Goal: Task Accomplishment & Management: Manage account settings

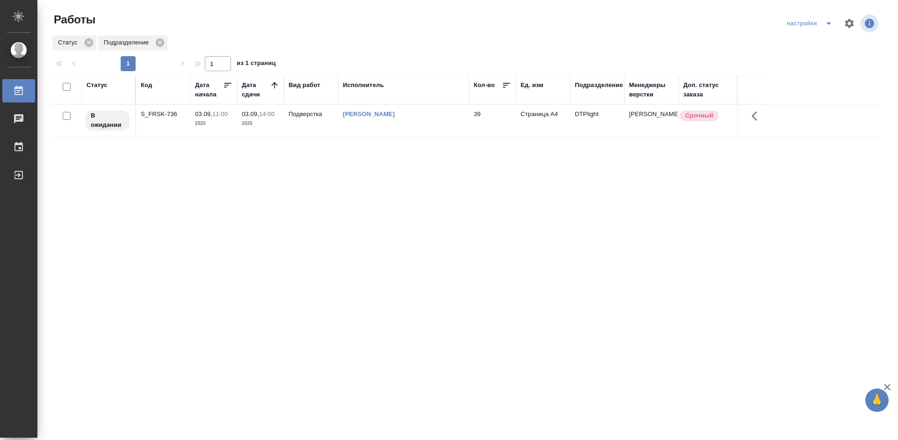
click at [453, 185] on div "Статус Код Дата начала Дата сдачи Вид работ Исполнитель Кол-во Ед. изм Подразде…" at bounding box center [465, 243] width 829 height 337
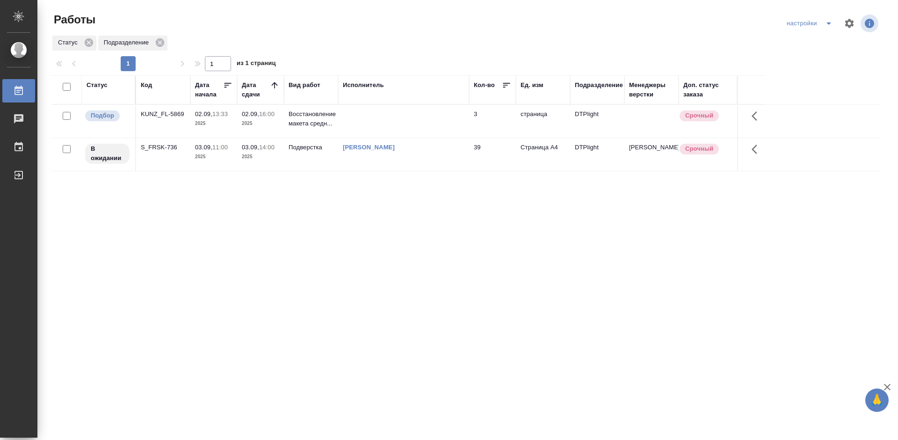
click at [379, 216] on div "Статус Код Дата начала Дата сдачи Вид работ Исполнитель Кол-во Ед. изм Подразде…" at bounding box center [465, 243] width 829 height 337
click at [160, 115] on div "KUNZ_FL-5869" at bounding box center [163, 113] width 45 height 9
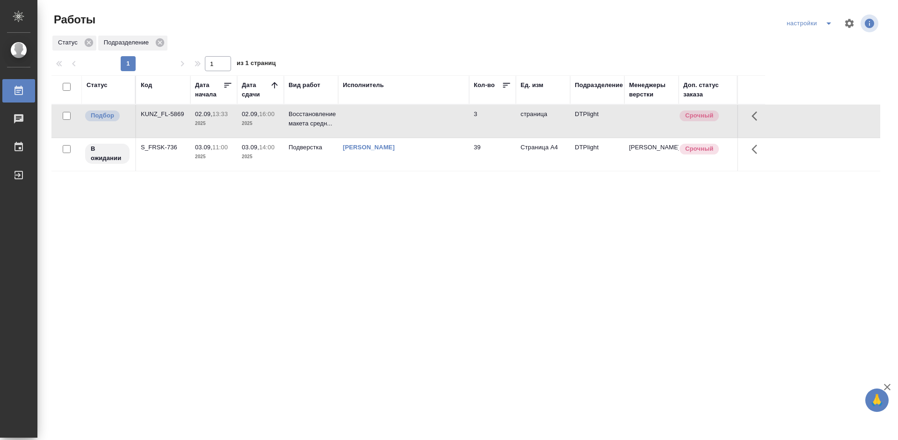
click at [160, 115] on div "KUNZ_FL-5869" at bounding box center [163, 113] width 45 height 9
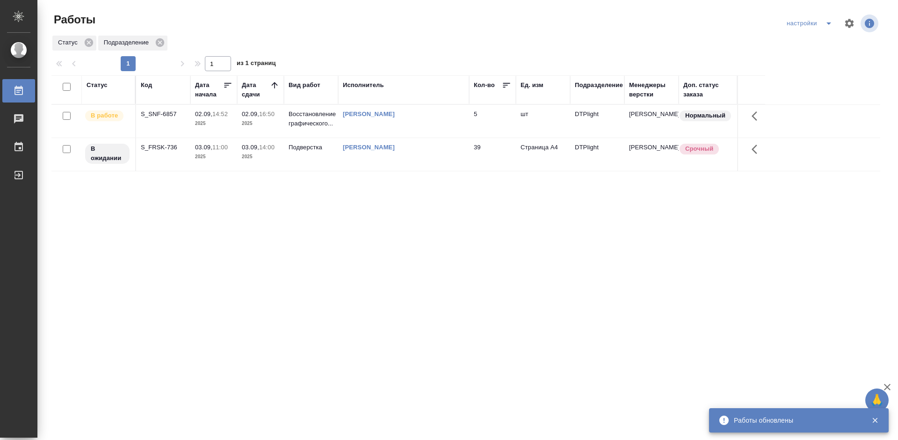
click at [150, 110] on div "S_SNF-6857" at bounding box center [163, 113] width 45 height 9
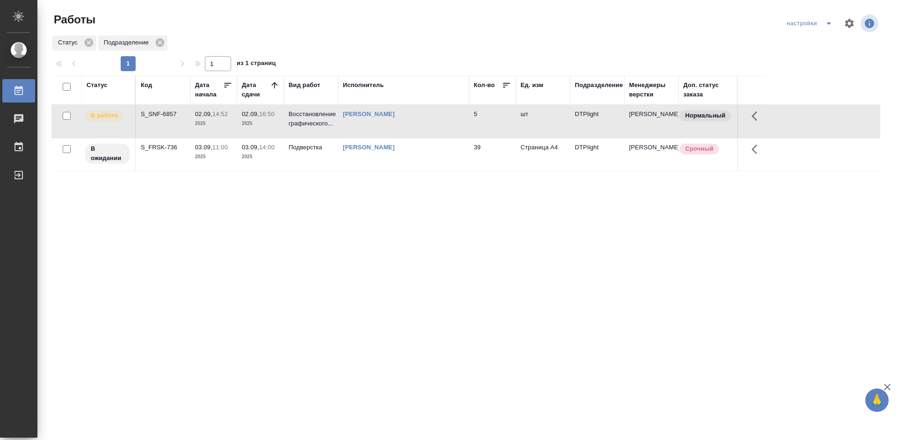
click at [150, 110] on div "S_SNF-6857" at bounding box center [163, 113] width 45 height 9
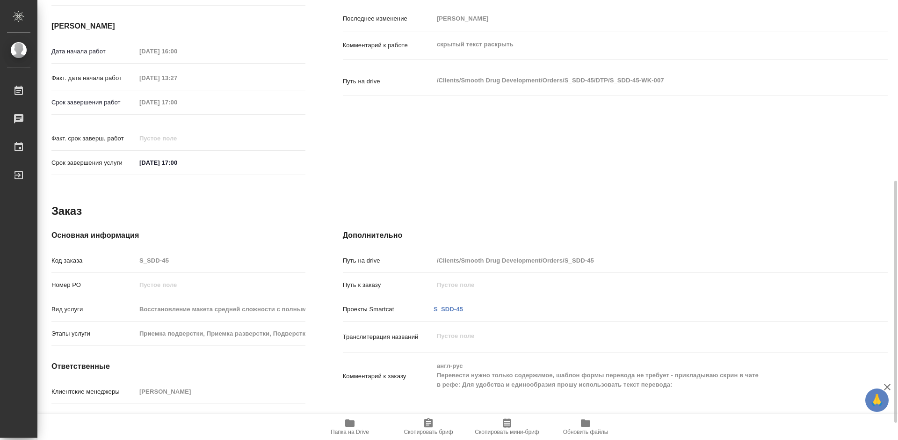
scroll to position [94, 0]
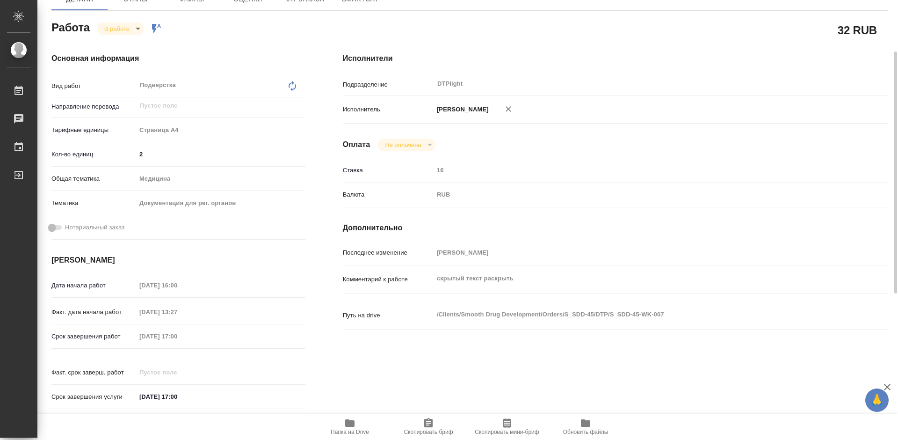
click at [126, 26] on body "🙏 .cls-1 fill:#fff; AWATERA Tretyakova Mariya Работы 0 Чаты График Выйти S_SDD-…" at bounding box center [449, 220] width 898 height 440
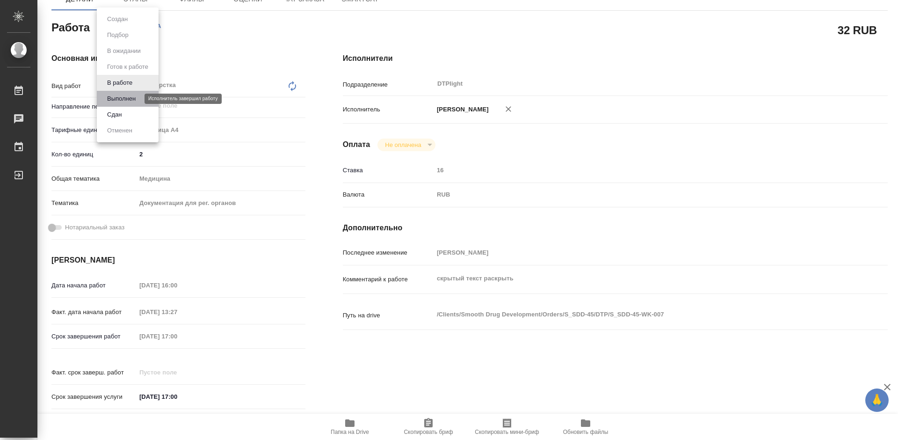
click at [123, 100] on button "Выполнен" at bounding box center [121, 99] width 34 height 10
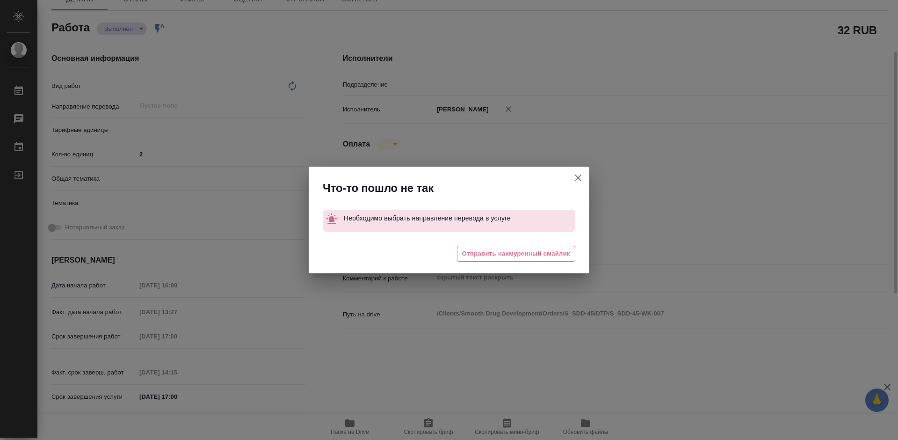
type textarea "x"
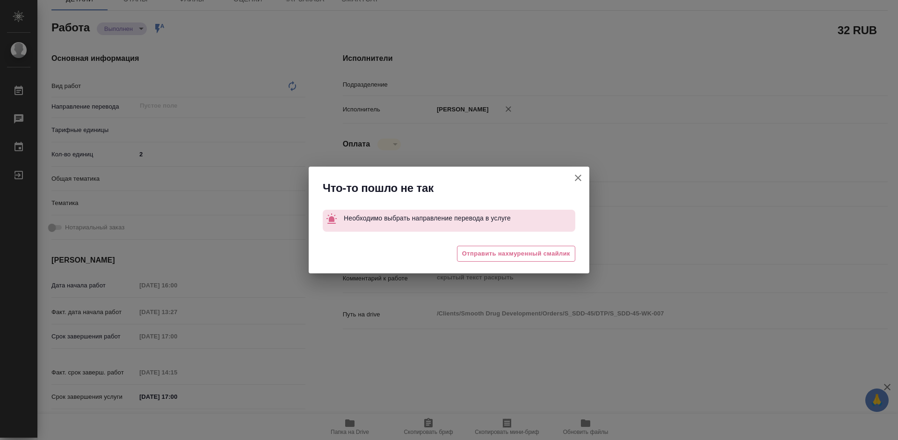
type textarea "x"
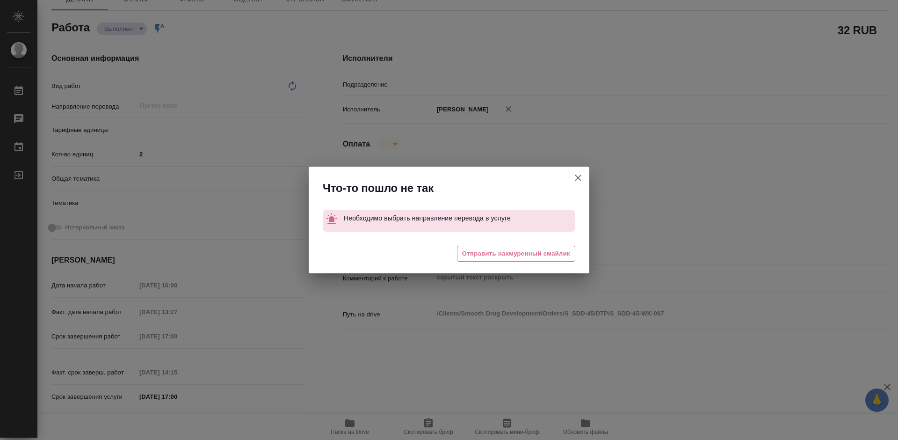
type textarea "x"
type textarea "Подверстка"
type textarea "x"
type input "DTPlight"
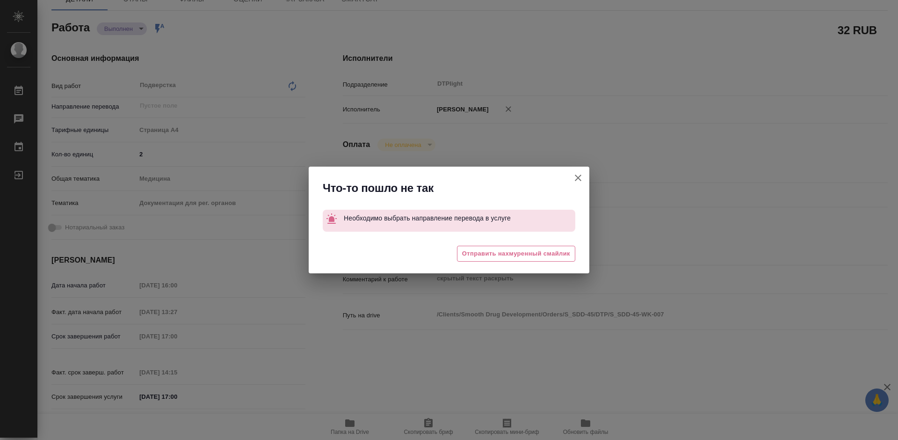
type textarea "x"
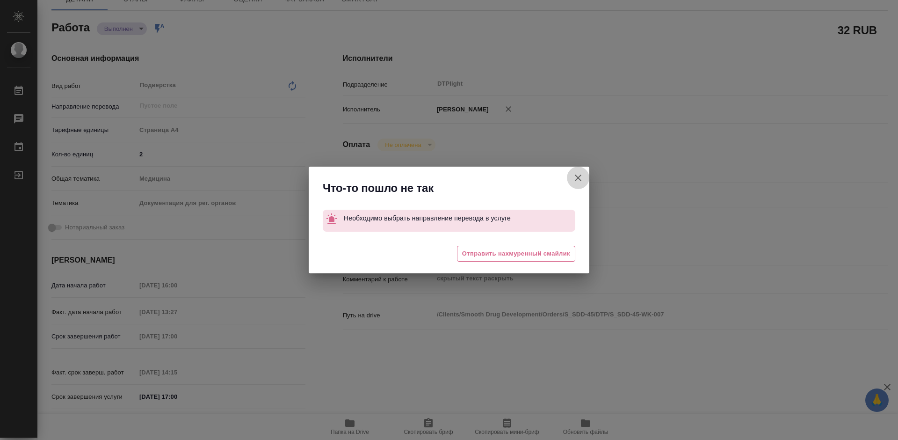
click at [580, 176] on icon "button" at bounding box center [577, 177] width 11 height 11
type textarea "x"
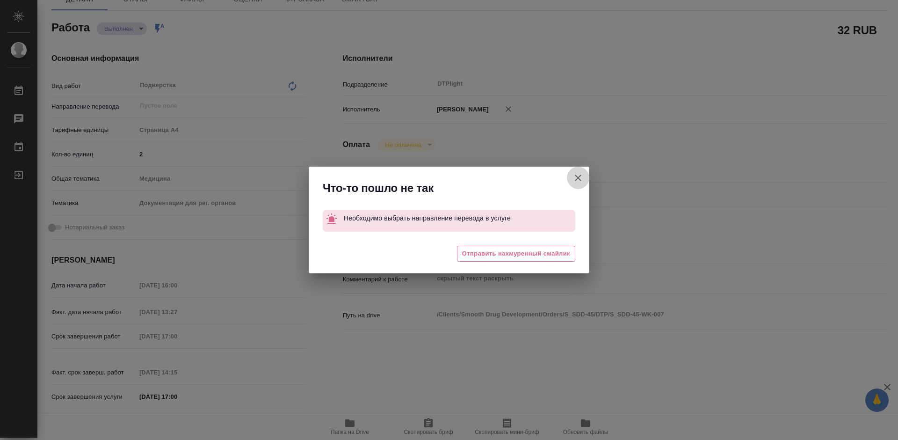
type textarea "x"
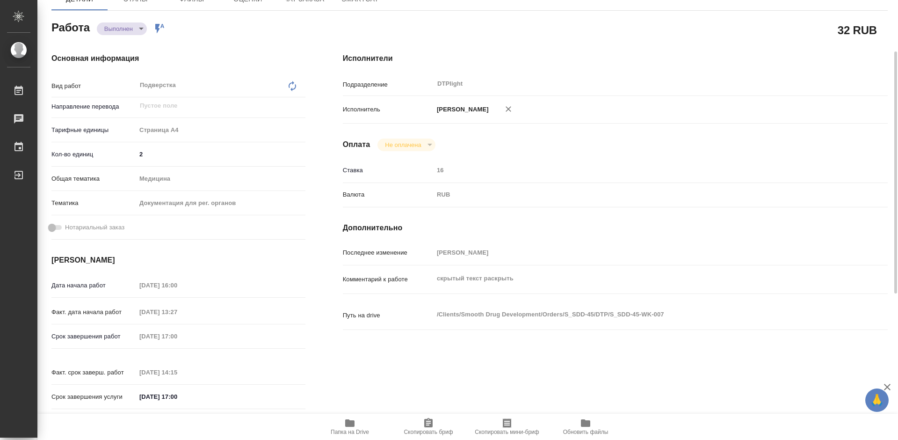
scroll to position [0, 0]
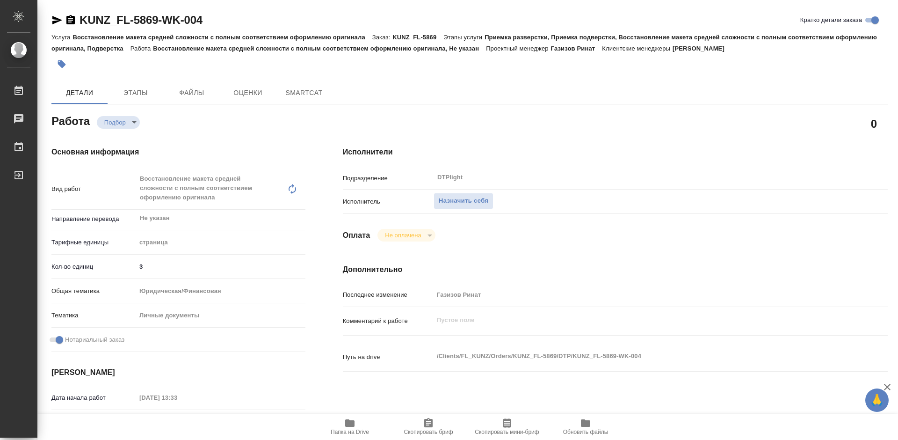
type textarea "x"
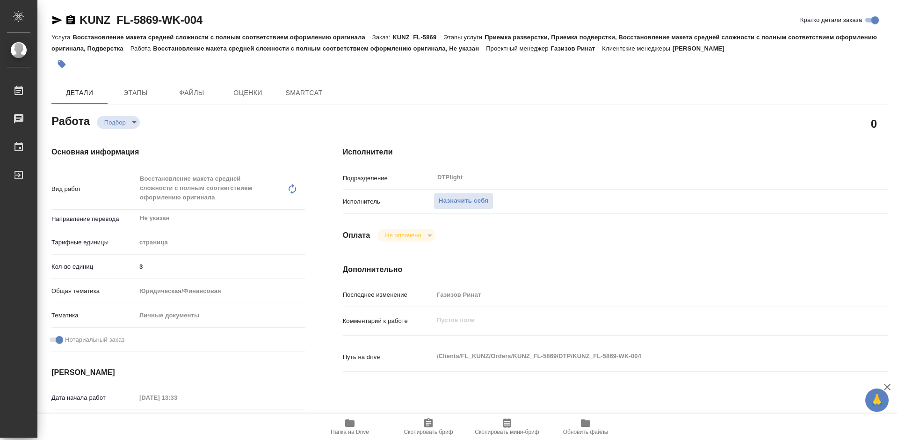
type textarea "x"
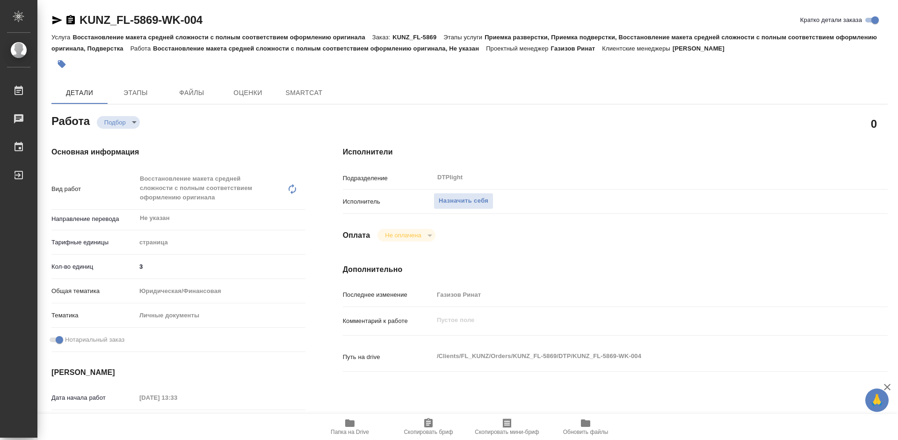
type textarea "x"
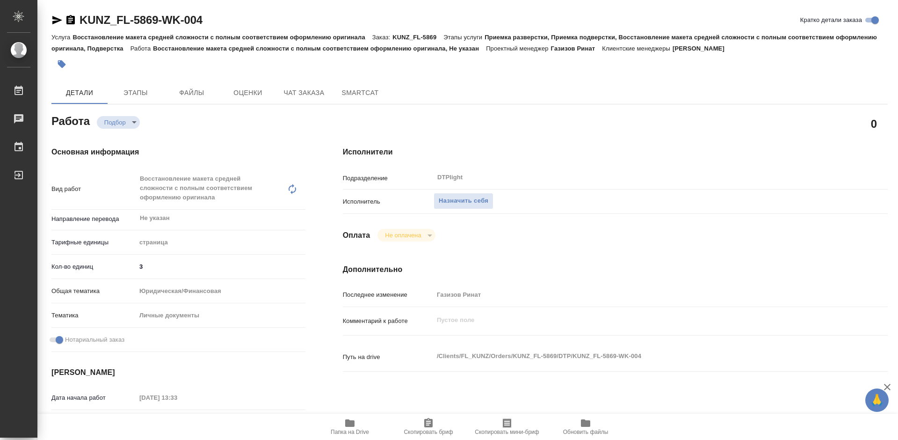
click at [355, 423] on span "Папка на Drive" at bounding box center [349, 426] width 67 height 18
type textarea "x"
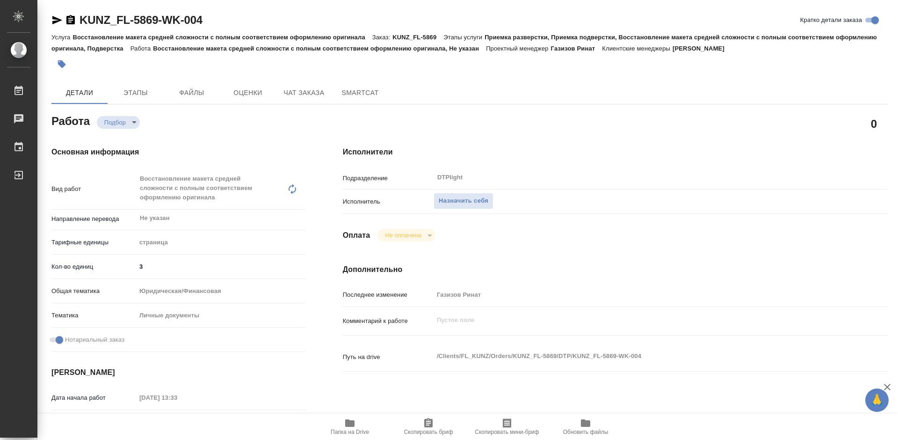
type textarea "x"
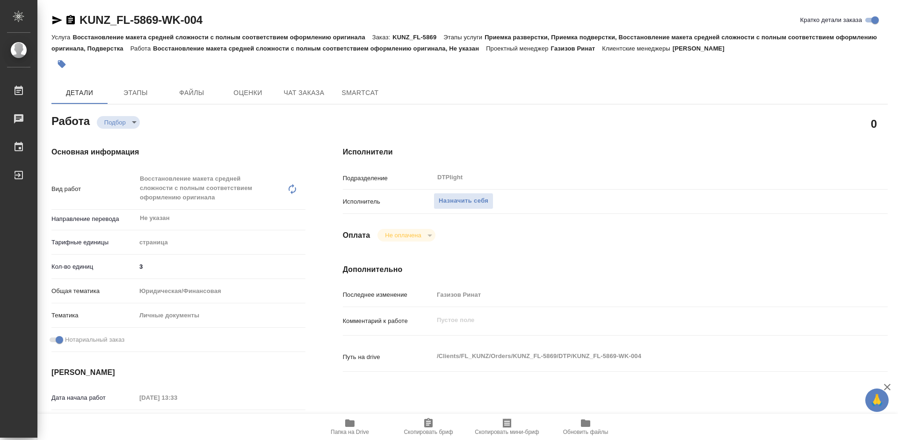
type textarea "x"
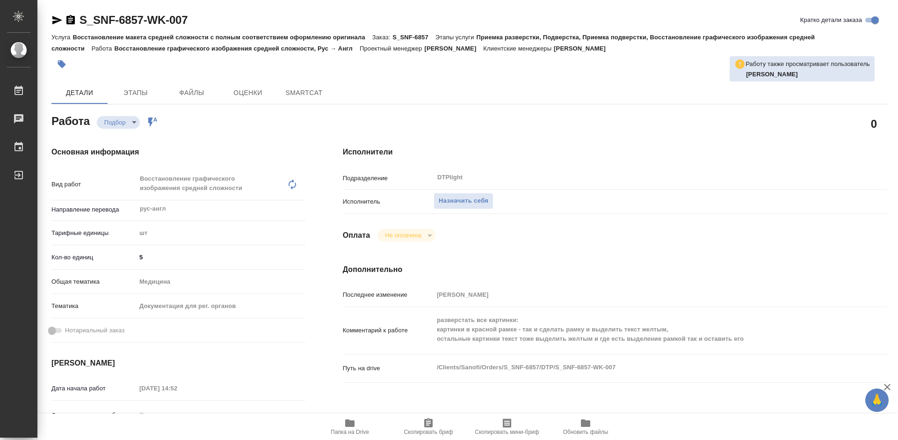
type textarea "x"
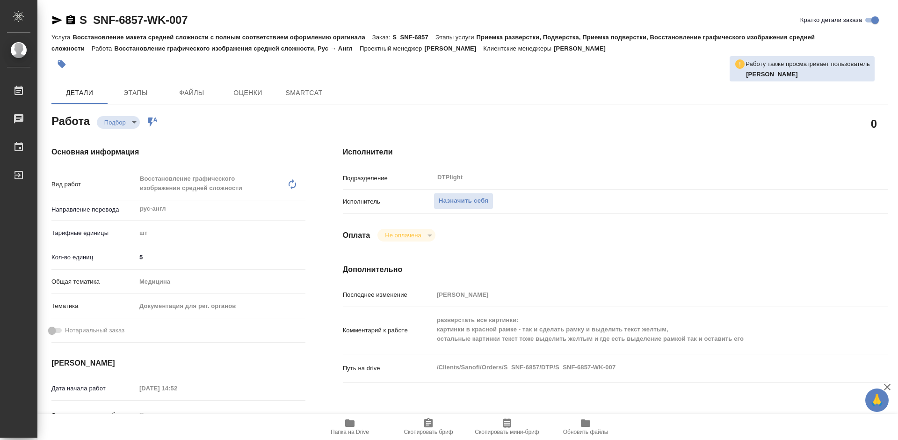
type textarea "x"
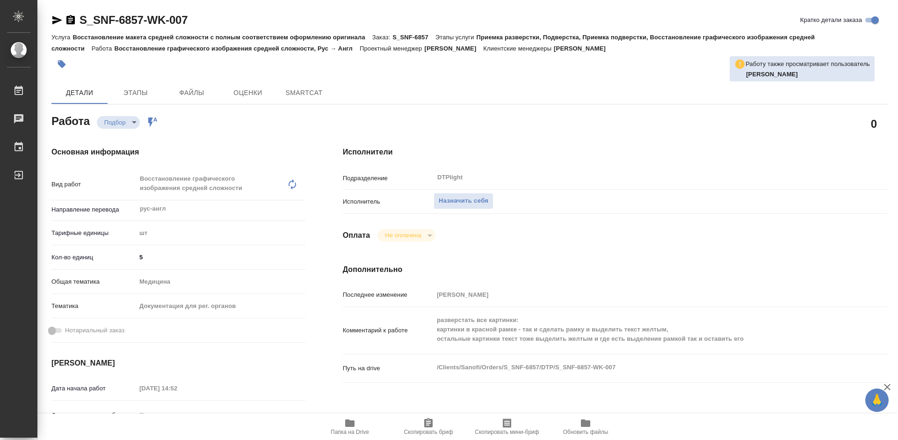
type textarea "x"
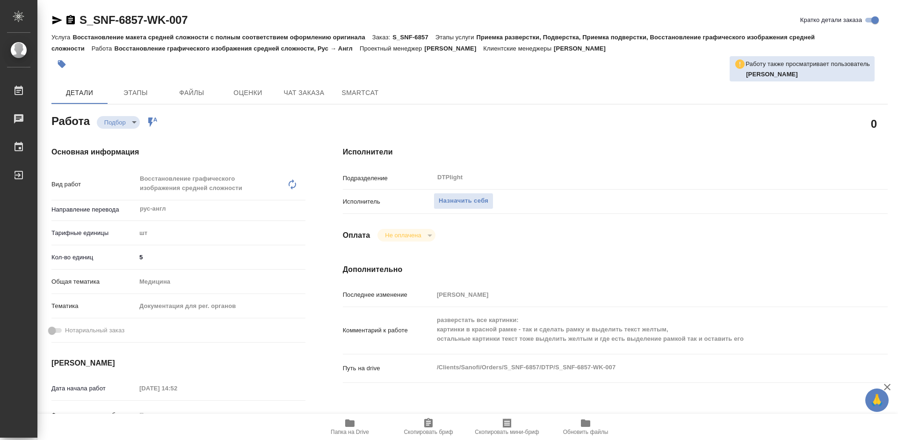
scroll to position [94, 0]
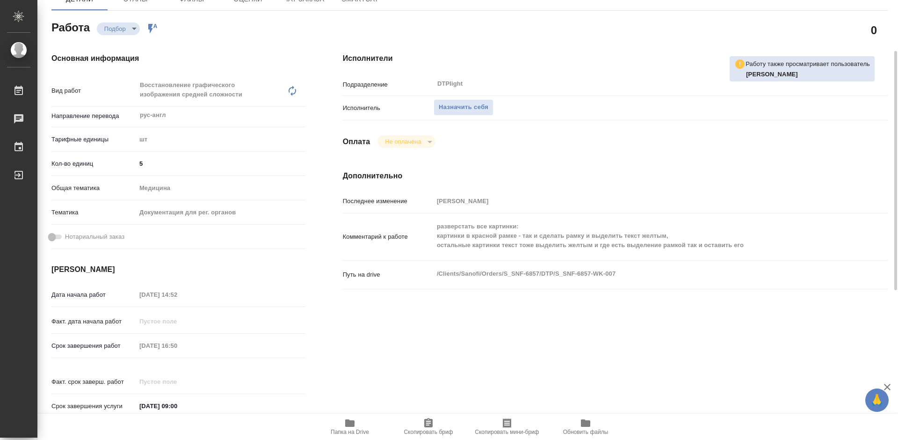
type textarea "x"
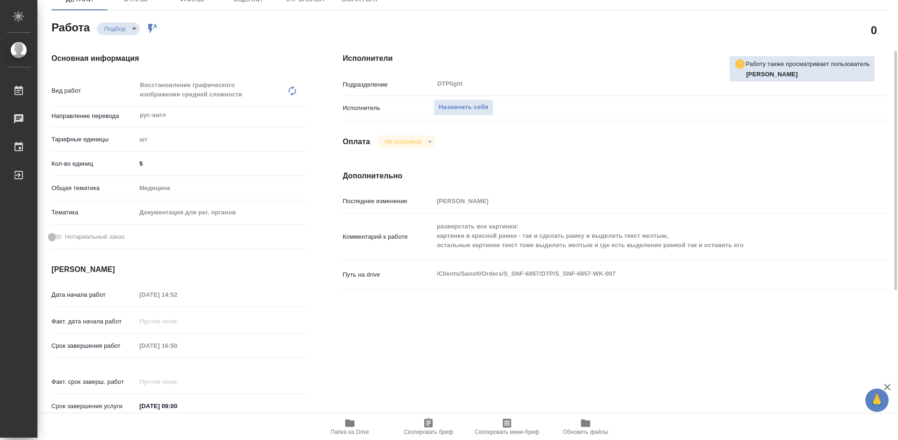
type textarea "x"
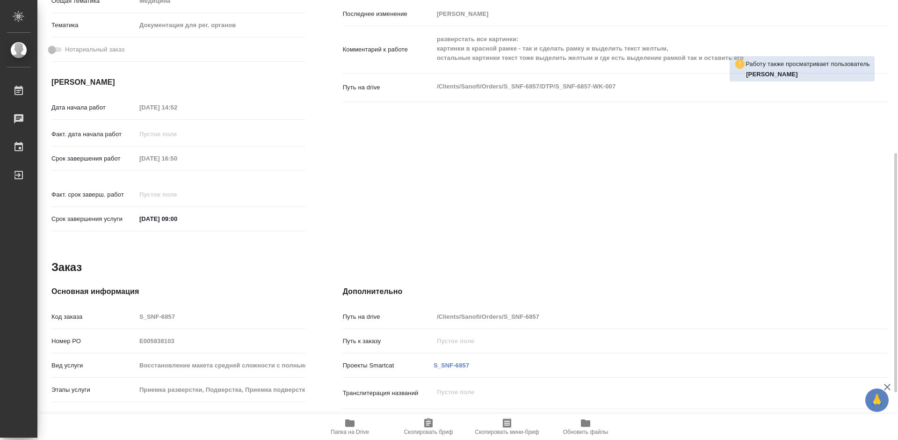
scroll to position [234, 0]
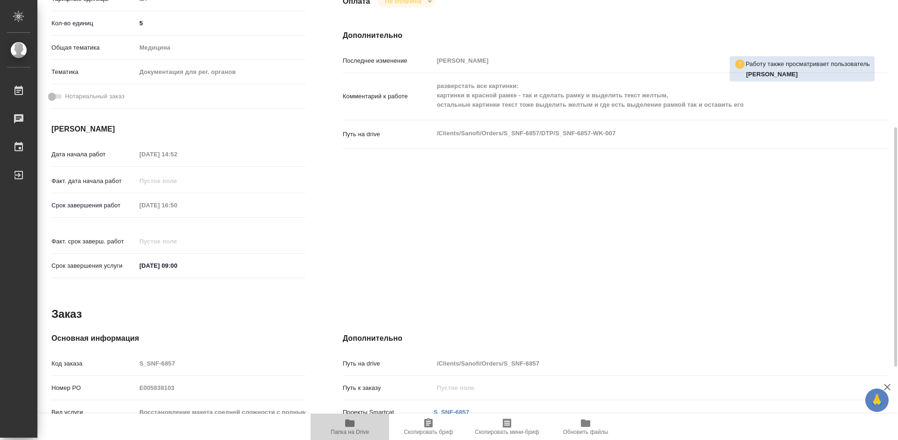
click at [351, 425] on icon "button" at bounding box center [349, 422] width 9 height 7
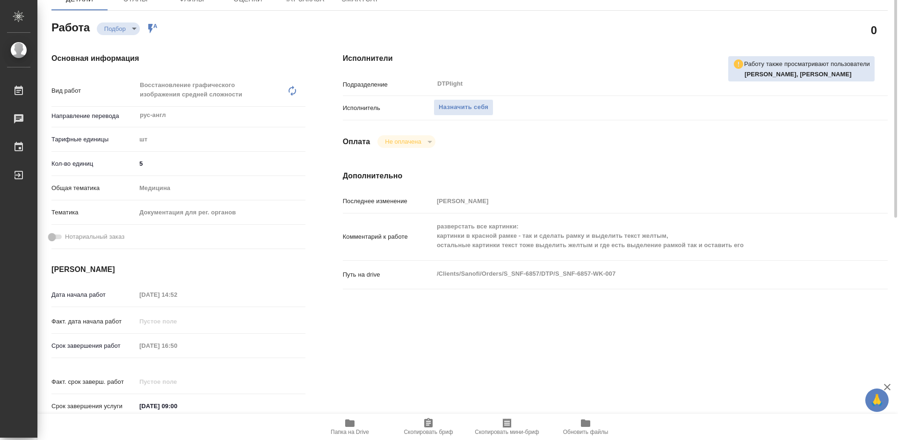
scroll to position [47, 0]
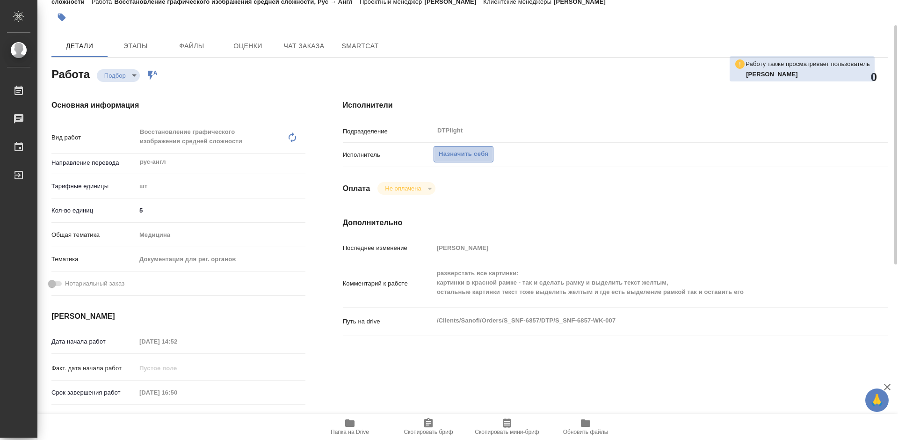
click at [463, 150] on span "Назначить себя" at bounding box center [464, 154] width 50 height 11
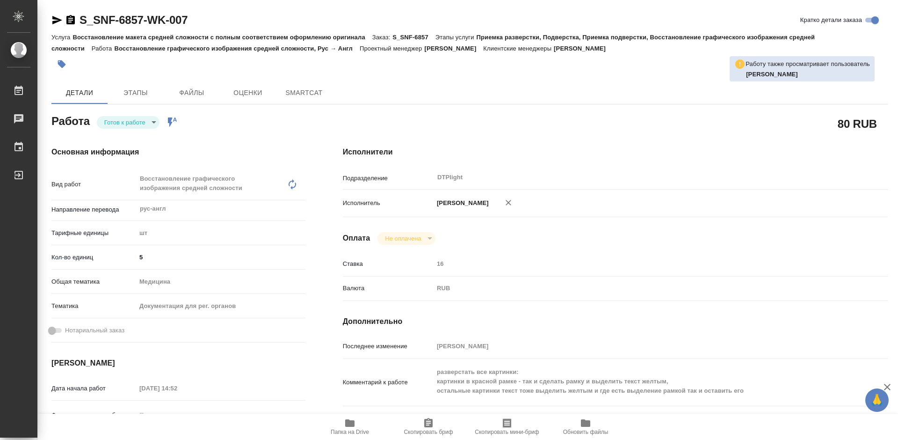
type textarea "x"
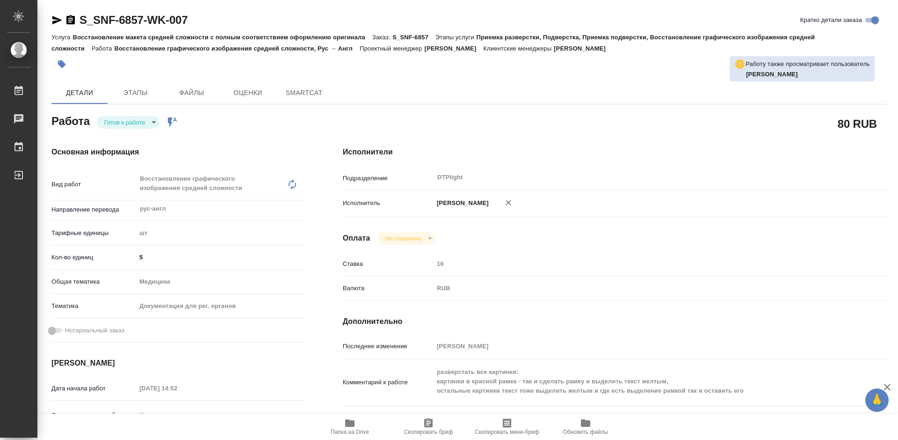
type textarea "x"
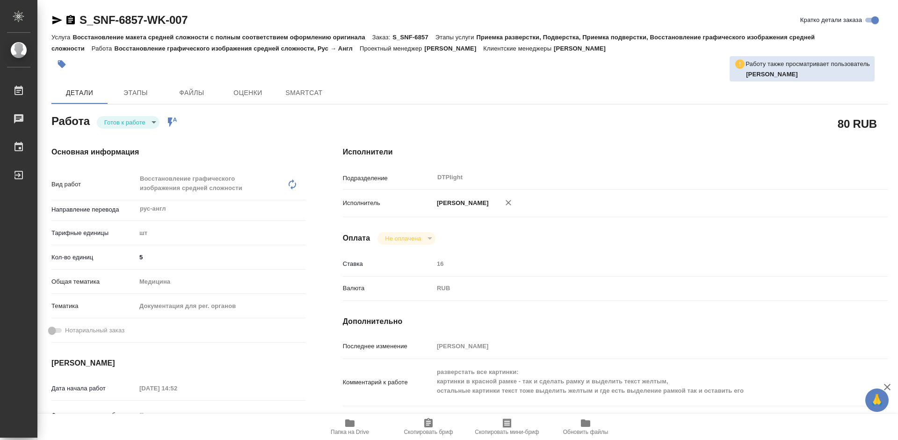
type textarea "x"
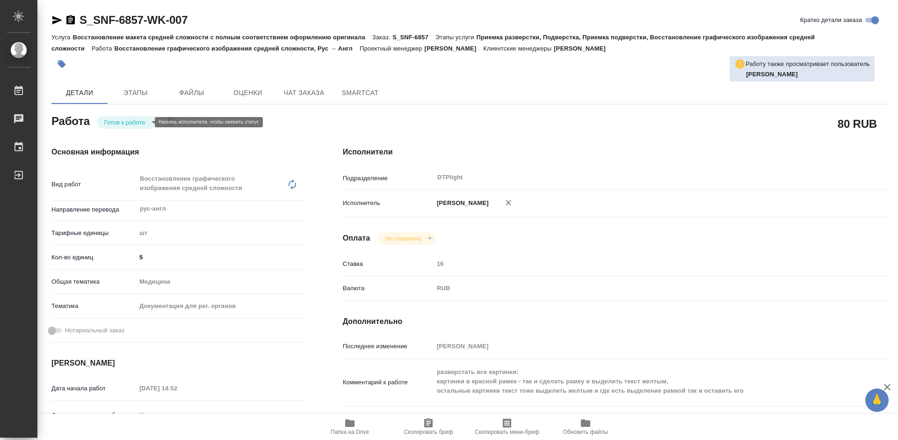
click at [137, 120] on body "🙏 .cls-1 fill:#fff; AWATERA Tretyakova Mariya Работы Чаты График Выйти S_SNF-68…" at bounding box center [449, 220] width 898 height 440
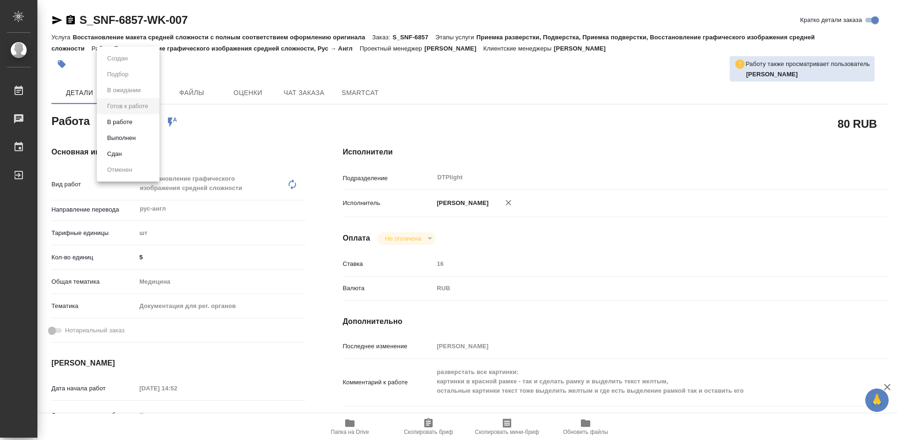
type textarea "x"
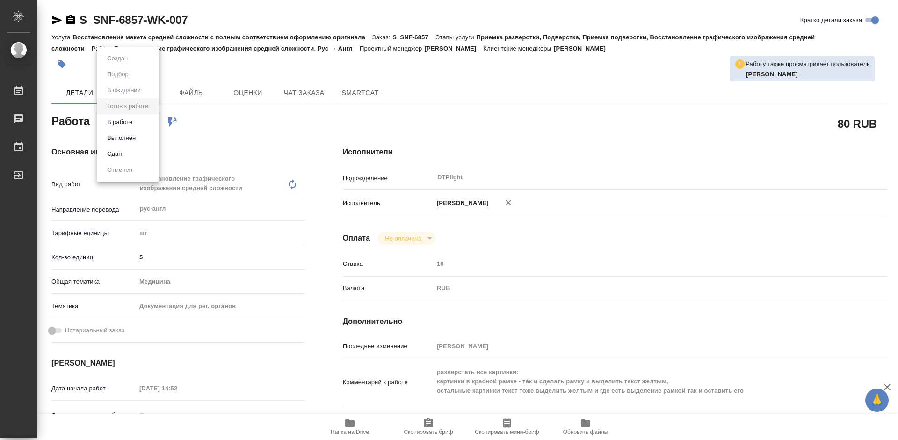
click at [137, 118] on li "В работе" at bounding box center [128, 122] width 63 height 16
type textarea "x"
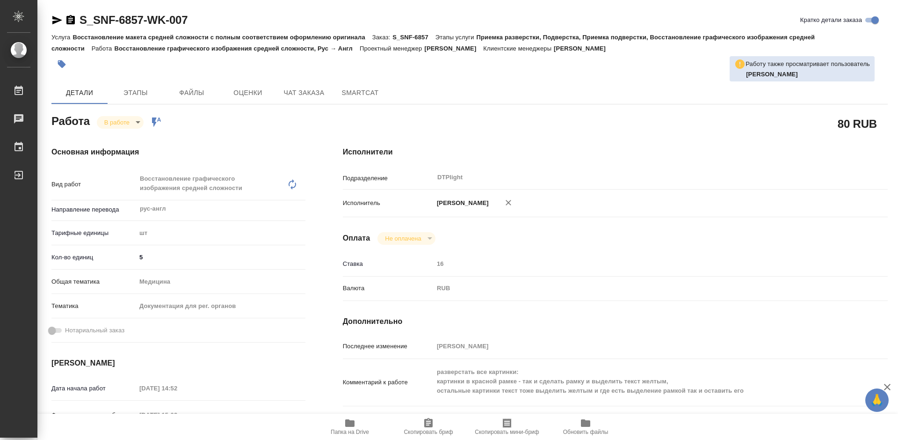
type textarea "x"
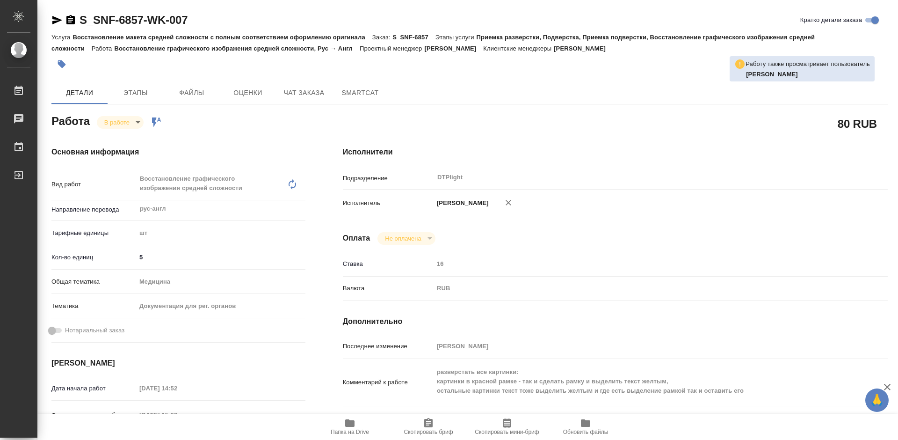
type textarea "x"
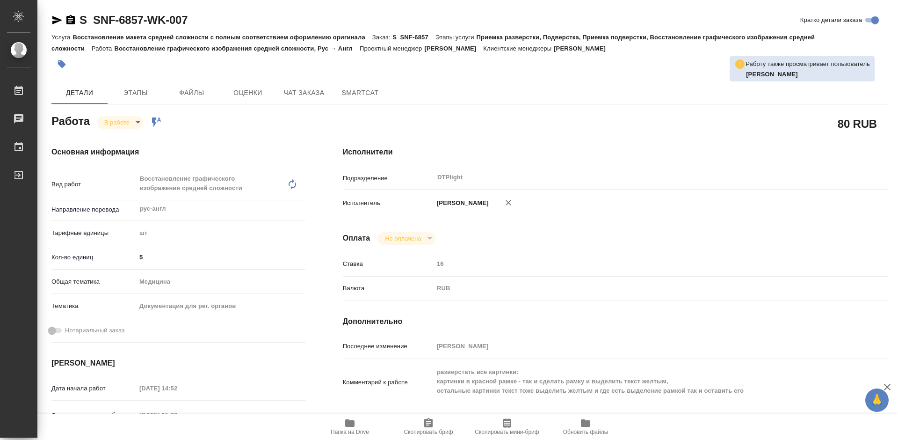
type textarea "x"
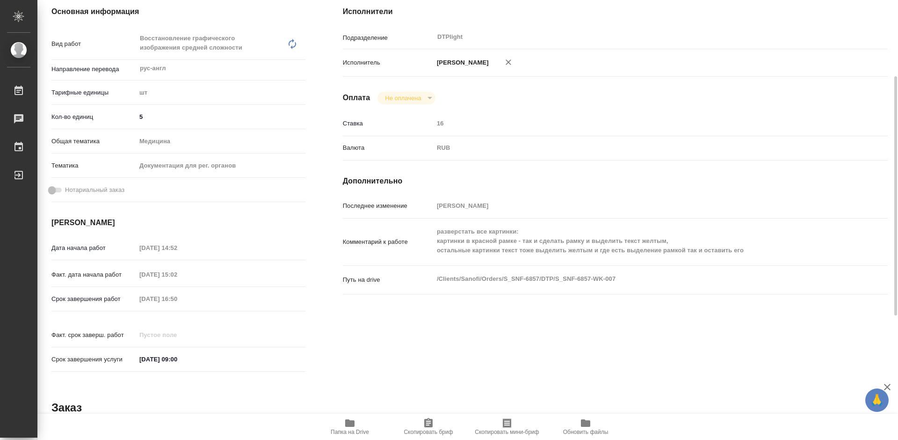
scroll to position [187, 0]
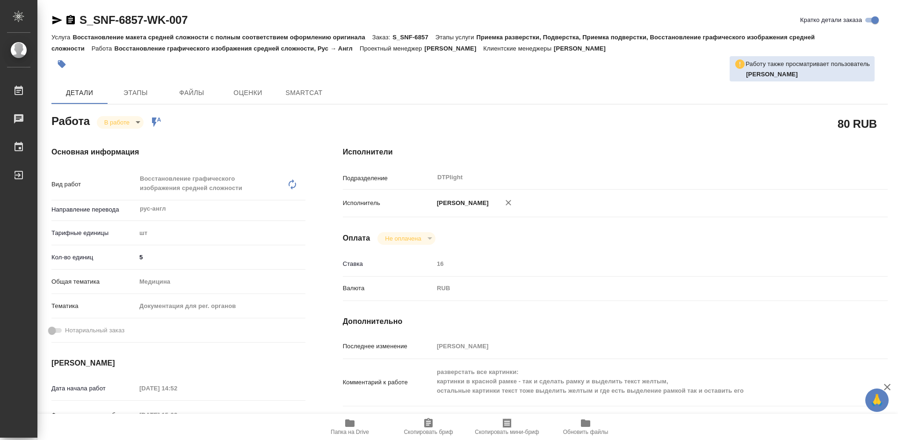
type textarea "x"
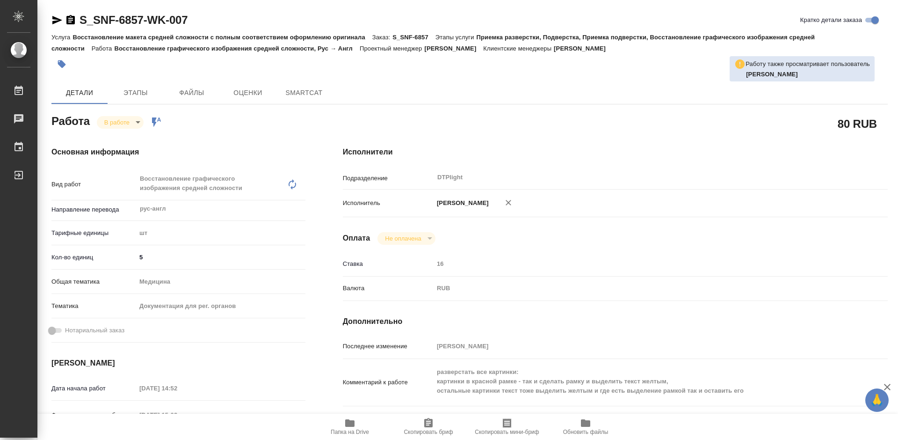
type textarea "x"
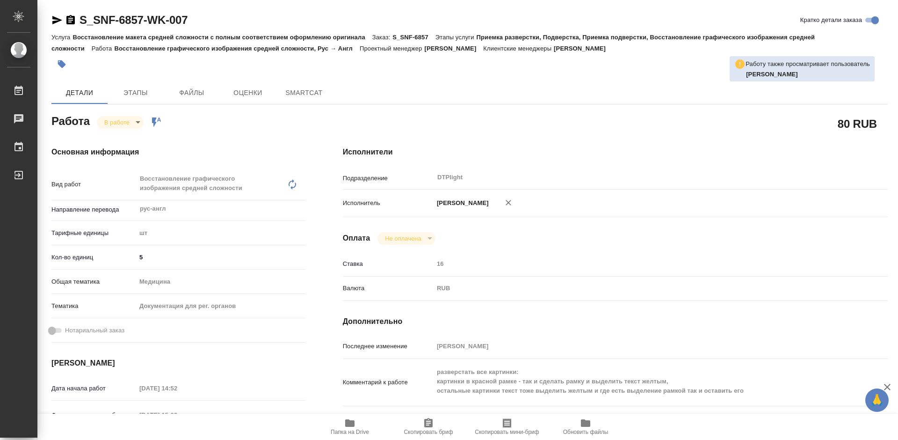
type textarea "x"
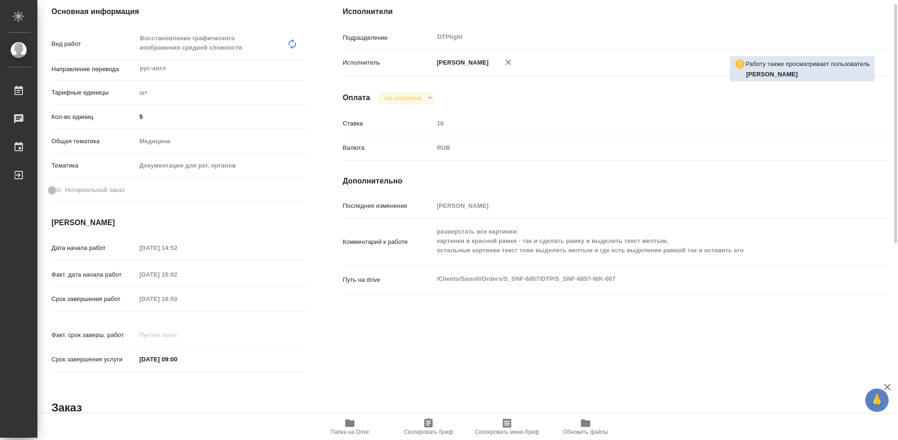
type textarea "x"
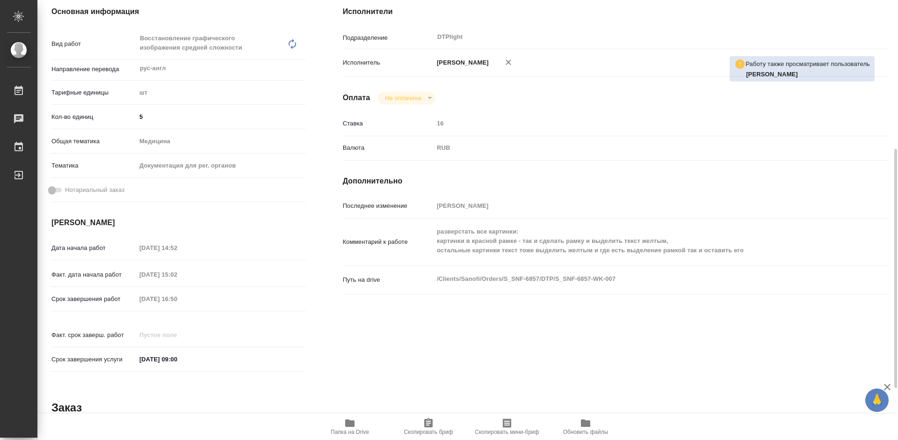
scroll to position [187, 0]
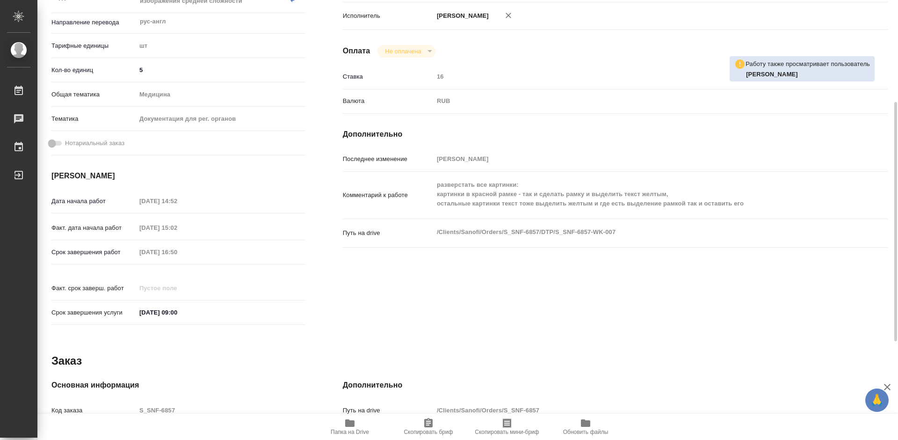
type textarea "x"
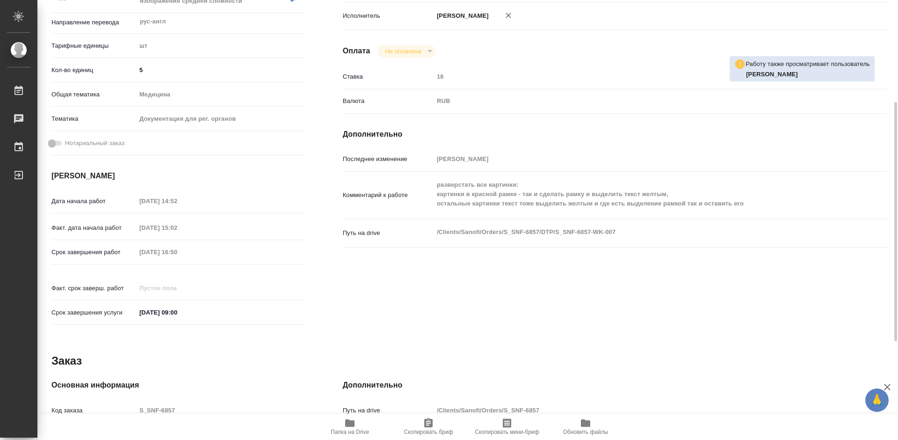
scroll to position [281, 0]
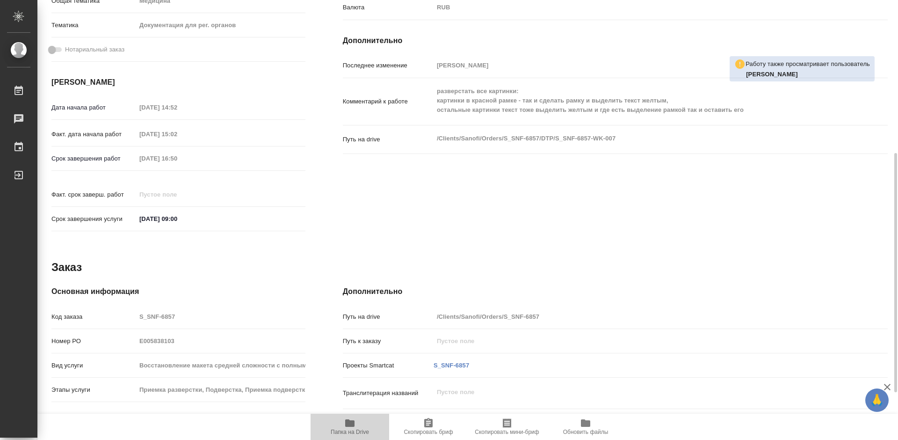
click at [358, 427] on span "Папка на Drive" at bounding box center [349, 426] width 67 height 18
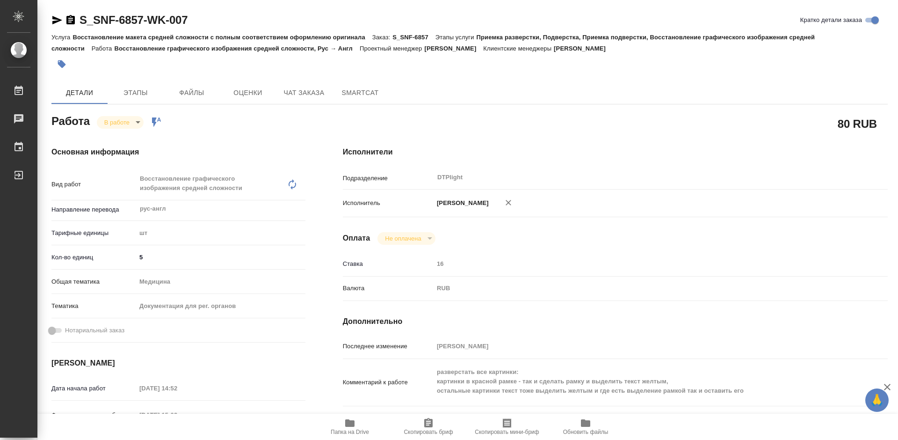
scroll to position [187, 0]
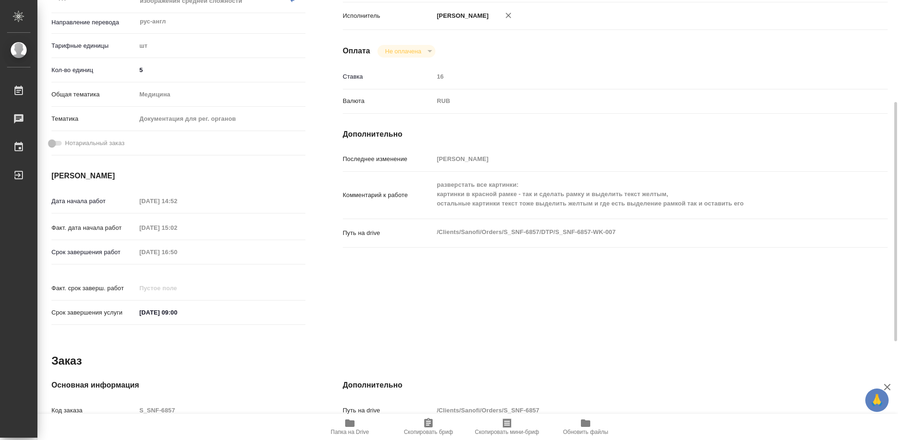
click at [354, 430] on span "Папка на Drive" at bounding box center [350, 431] width 38 height 7
click at [354, 425] on icon "button" at bounding box center [349, 422] width 9 height 7
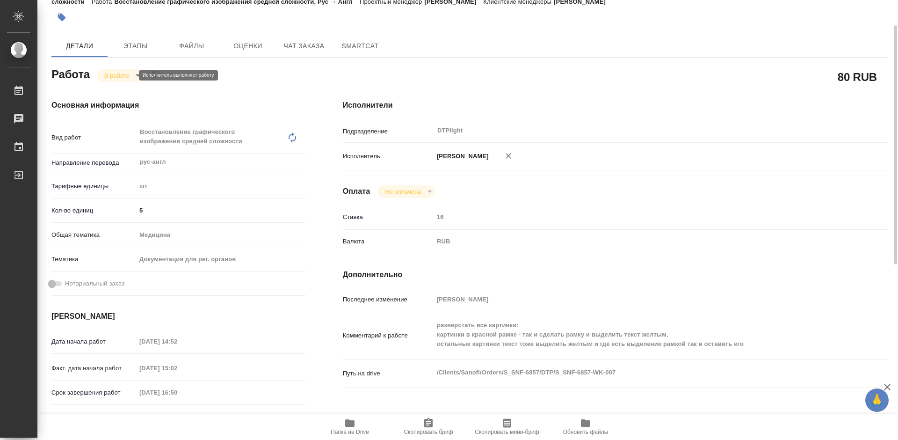
click at [119, 72] on body "🙏 .cls-1 fill:#fff; AWATERA Tretyakova Mariya Работы 0 Чаты График Выйти S_SNF-…" at bounding box center [449, 220] width 898 height 440
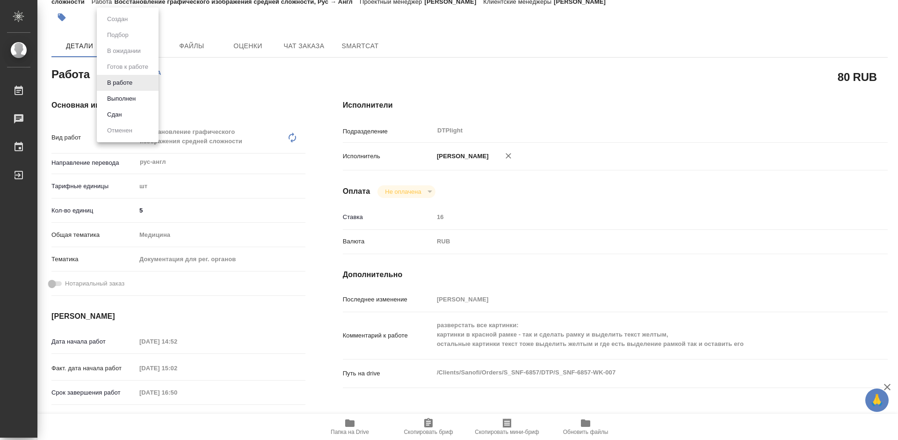
click at [239, 92] on div at bounding box center [449, 220] width 898 height 440
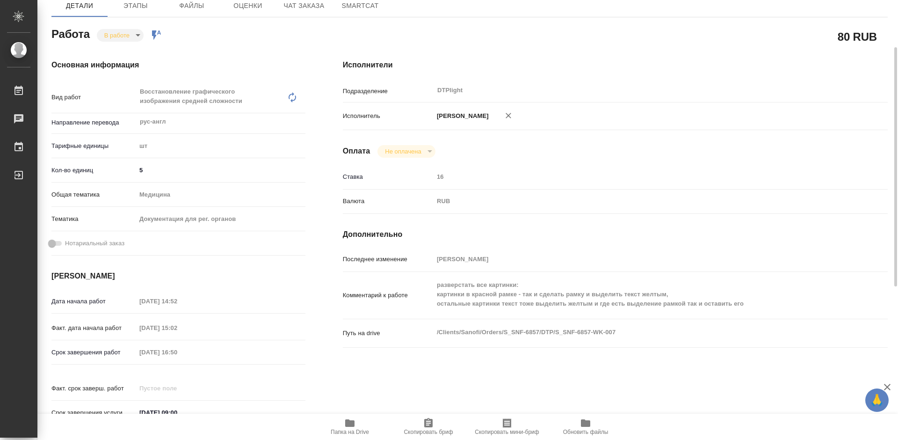
scroll to position [0, 0]
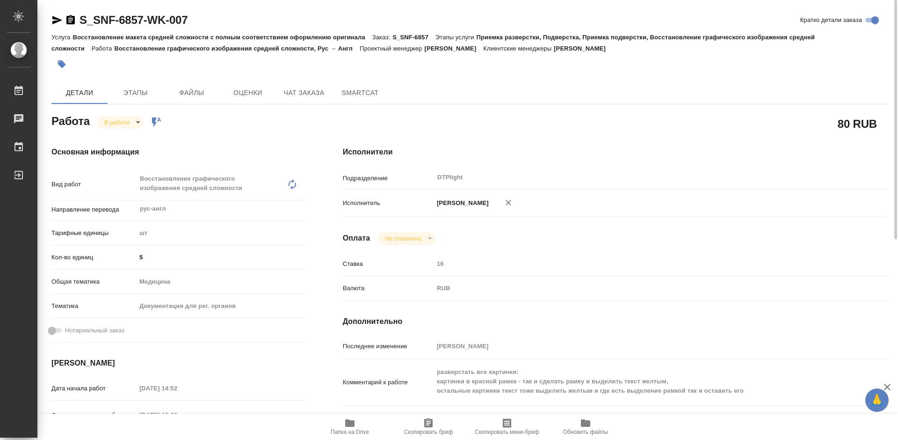
click at [109, 118] on body "🙏 .cls-1 fill:#fff; AWATERA Tretyakova Mariya Работы 0 Чаты График Выйти S_SNF-…" at bounding box center [449, 220] width 898 height 440
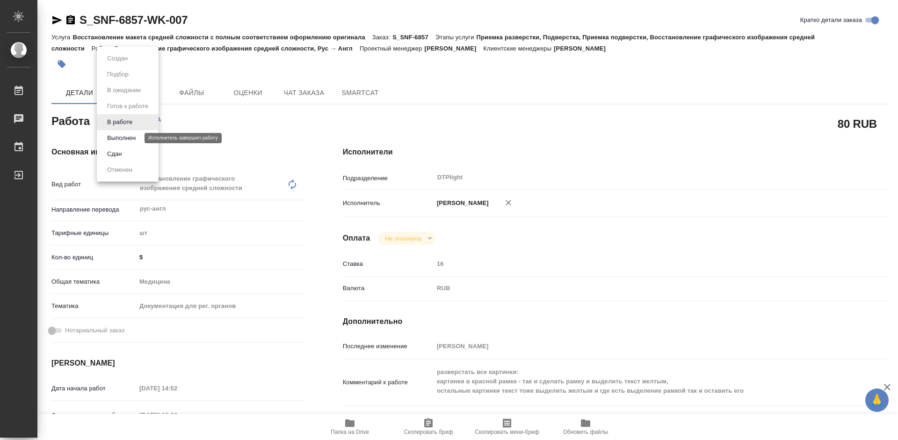
click at [123, 137] on button "Выполнен" at bounding box center [121, 138] width 34 height 10
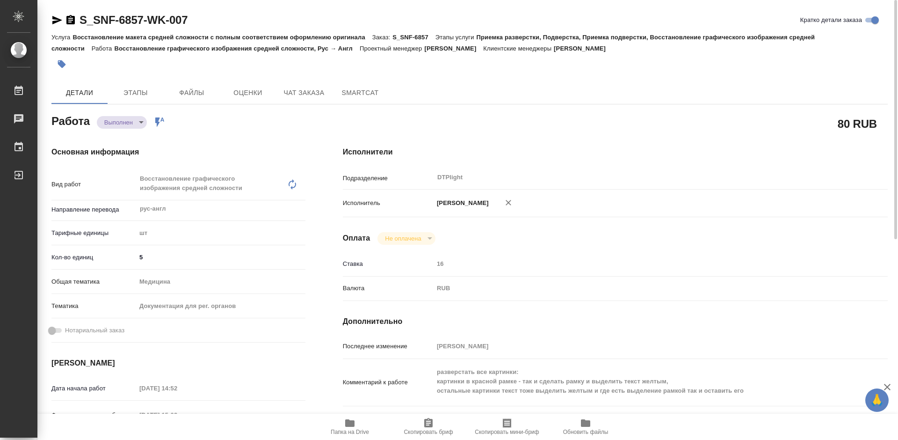
type textarea "x"
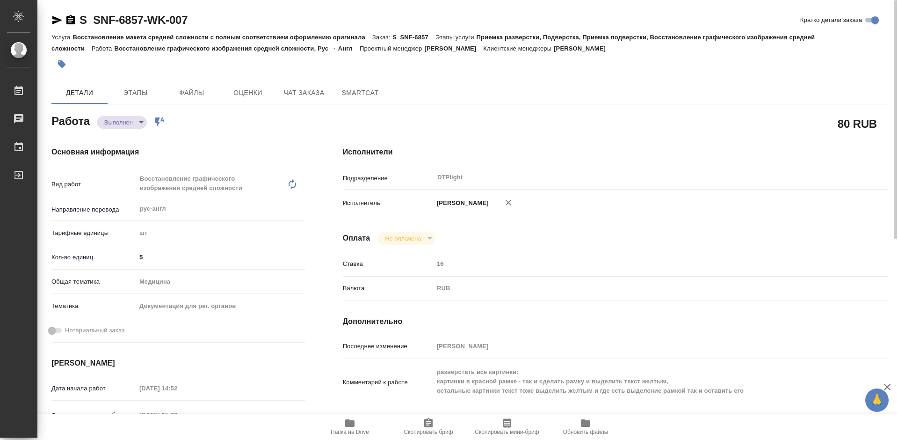
type textarea "x"
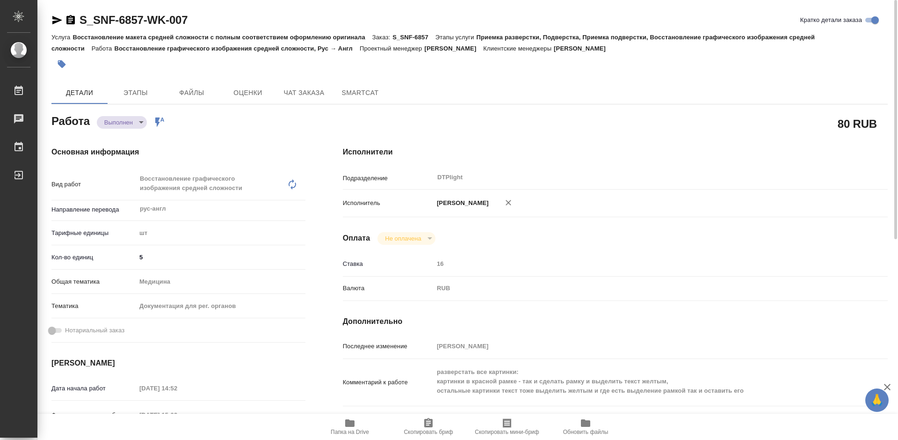
type textarea "x"
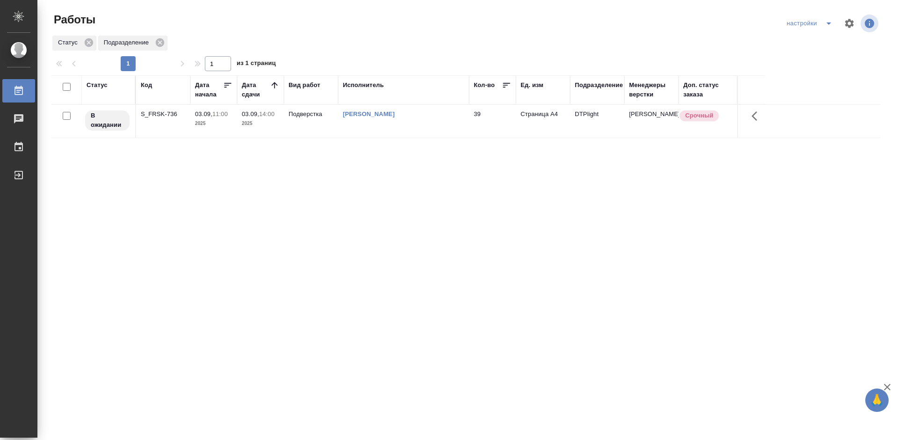
click at [456, 202] on div "Статус Код Дата начала Дата сдачи Вид работ Исполнитель Кол-во Ед. изм Подразде…" at bounding box center [465, 243] width 829 height 337
click at [579, 192] on div "Статус Код Дата начала Дата сдачи Вид работ Исполнитель Кол-во Ед. изм Подразде…" at bounding box center [465, 243] width 829 height 337
